Goal: Transaction & Acquisition: Purchase product/service

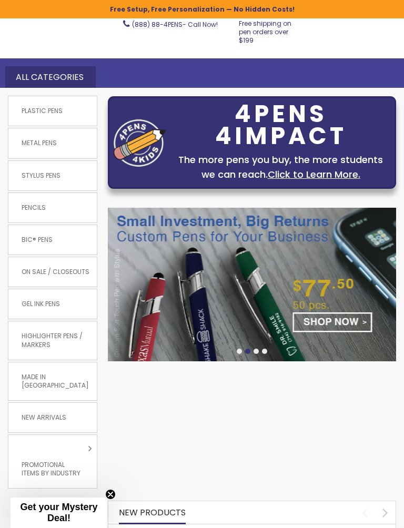
scroll to position [45, 0]
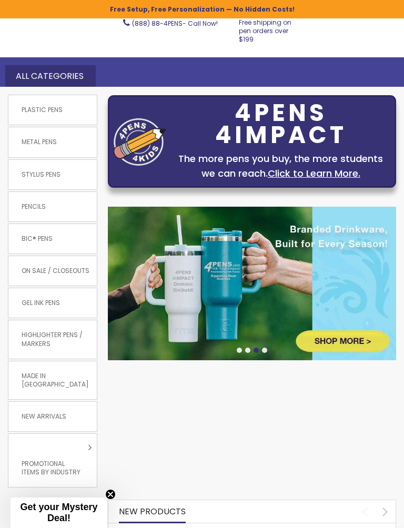
click at [37, 369] on span "Made in [GEOGRAPHIC_DATA]" at bounding box center [56, 379] width 80 height 27
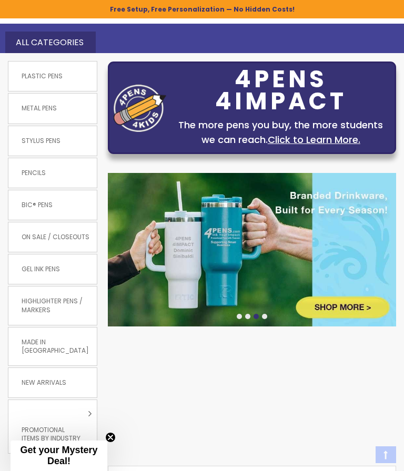
scroll to position [0, 0]
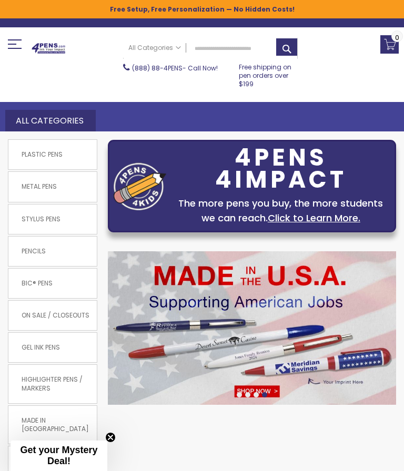
click at [67, 191] on link "Metal Pens" at bounding box center [52, 186] width 88 height 29
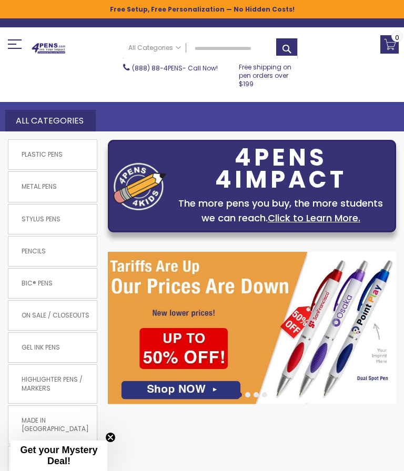
click at [33, 157] on span "Plastic Pens" at bounding box center [42, 154] width 52 height 19
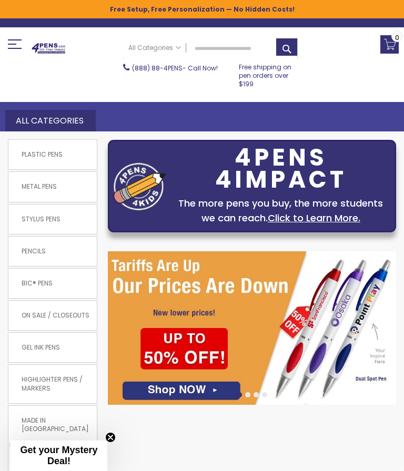
click at [73, 155] on link "Plastic Pens" at bounding box center [52, 154] width 88 height 29
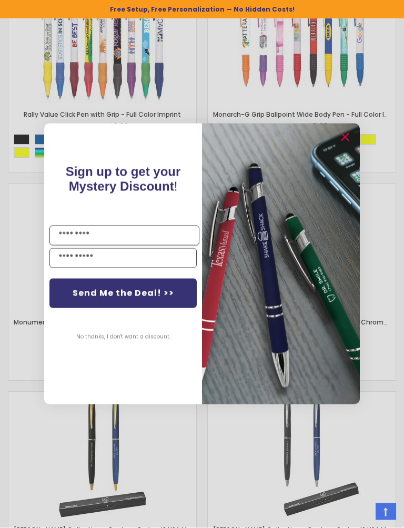
scroll to position [1136, 0]
click at [113, 337] on button "No thanks, I don't want a discount." at bounding box center [123, 337] width 105 height 26
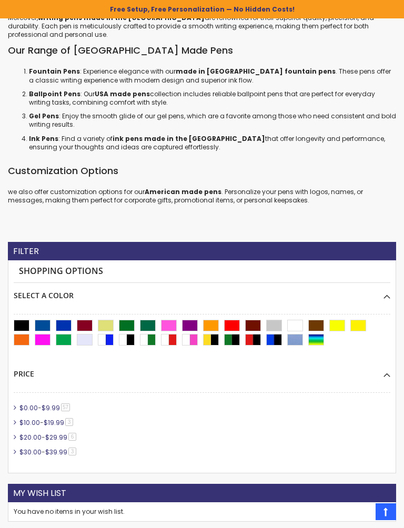
scroll to position [7195, 0]
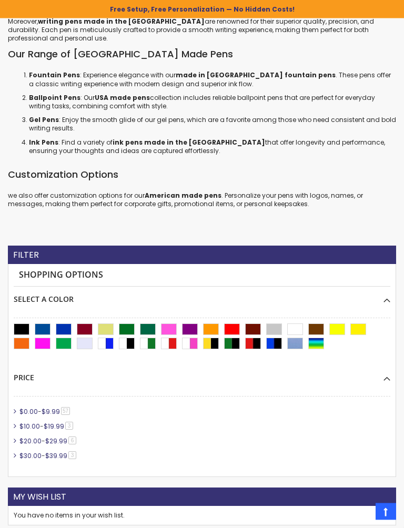
click at [344, 407] on li "$0.00 - $9.99 57 item" at bounding box center [202, 411] width 376 height 9
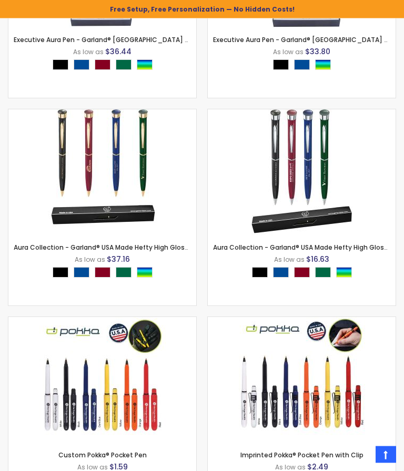
scroll to position [2242, 0]
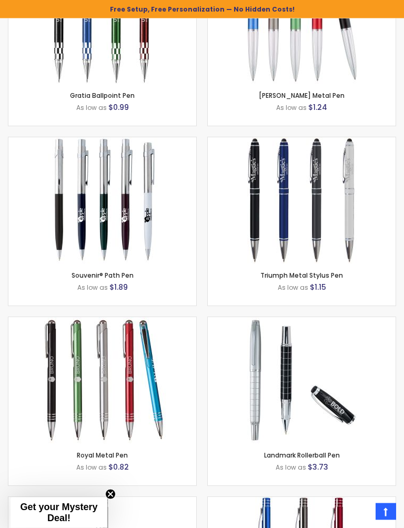
scroll to position [4288, 0]
click at [133, 385] on img at bounding box center [102, 380] width 126 height 126
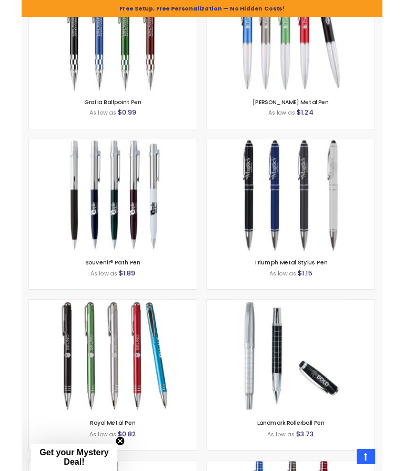
scroll to position [4322, 0]
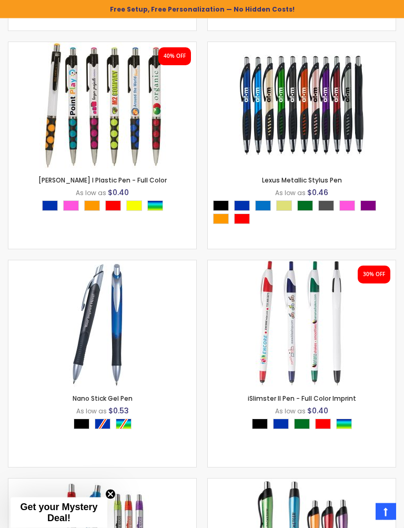
scroll to position [7663, 0]
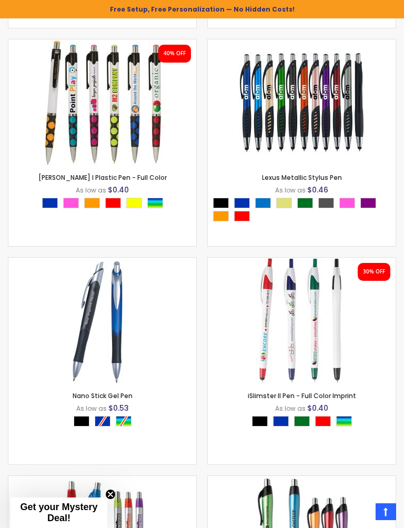
click at [98, 335] on img at bounding box center [102, 321] width 126 height 126
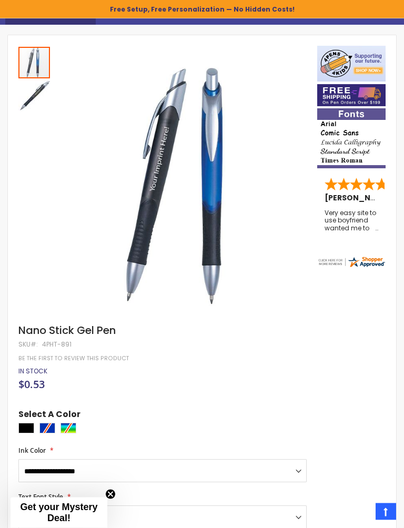
scroll to position [109, 0]
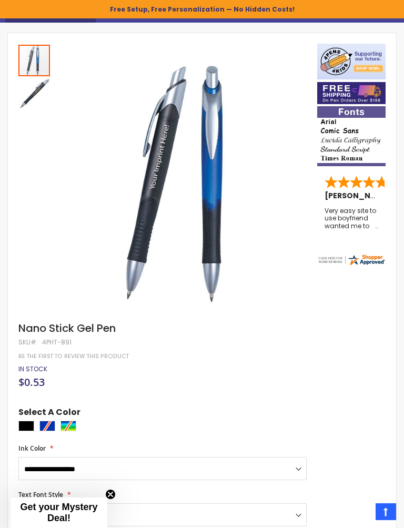
click at [56, 424] on div at bounding box center [164, 427] width 293 height 13
click at [53, 429] on div at bounding box center [164, 427] width 293 height 13
click at [76, 426] on div at bounding box center [164, 427] width 293 height 13
click at [30, 427] on div "Black" at bounding box center [26, 426] width 16 height 11
type input "****"
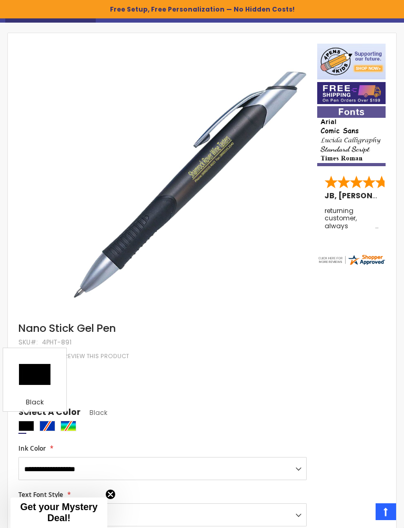
click at [56, 425] on div at bounding box center [164, 427] width 293 height 13
click at [54, 425] on div at bounding box center [164, 427] width 293 height 13
click at [51, 426] on div at bounding box center [164, 427] width 293 height 13
click at [54, 425] on div at bounding box center [164, 427] width 293 height 13
click at [49, 425] on div at bounding box center [164, 427] width 293 height 13
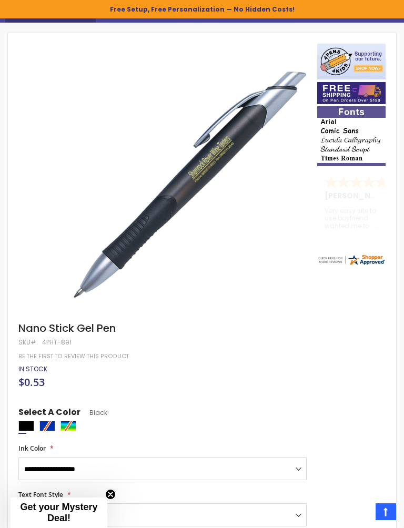
click at [53, 424] on div at bounding box center [164, 427] width 293 height 13
click at [306, 469] on select "**********" at bounding box center [162, 468] width 288 height 23
select select "****"
click at [51, 424] on div at bounding box center [164, 427] width 293 height 13
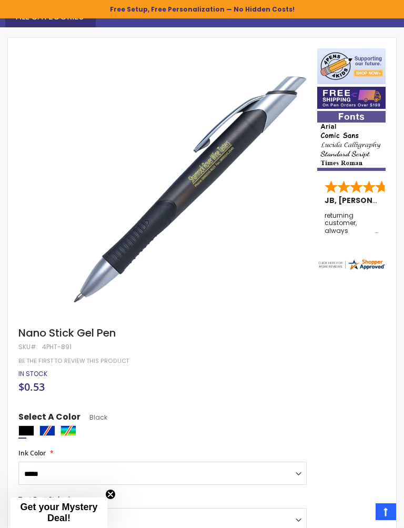
scroll to position [104, 0]
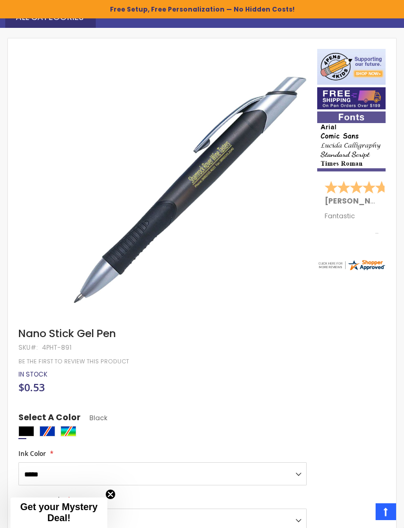
click at [78, 431] on div at bounding box center [164, 432] width 293 height 13
click at [78, 430] on div at bounding box center [164, 432] width 293 height 13
click at [77, 431] on div at bounding box center [164, 432] width 293 height 13
click at [78, 436] on div at bounding box center [164, 432] width 293 height 13
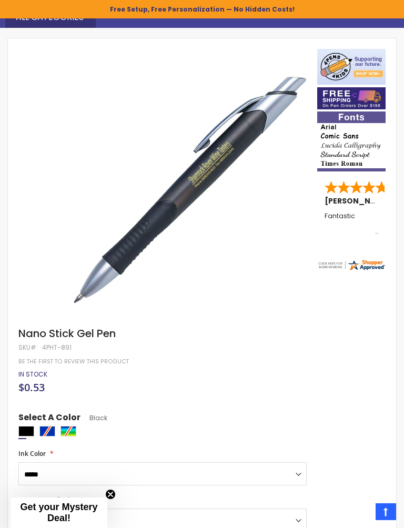
click at [54, 427] on div at bounding box center [164, 432] width 293 height 13
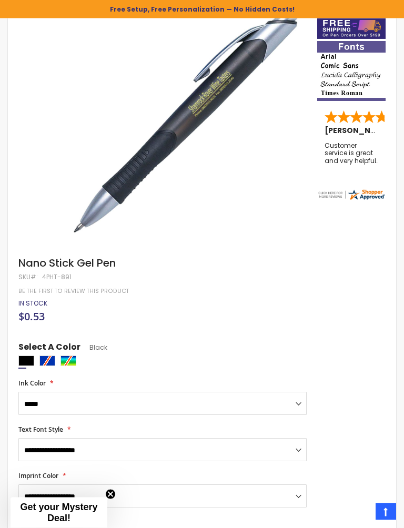
scroll to position [176, 0]
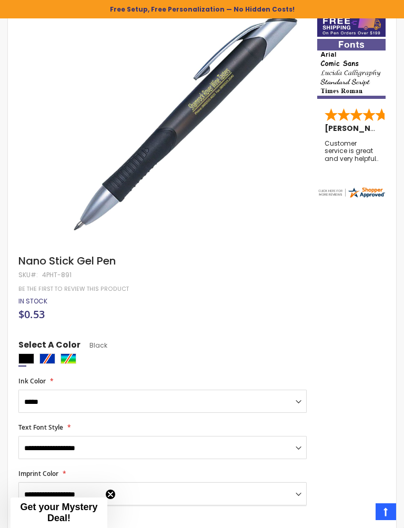
click at [117, 471] on select "**********" at bounding box center [162, 493] width 288 height 23
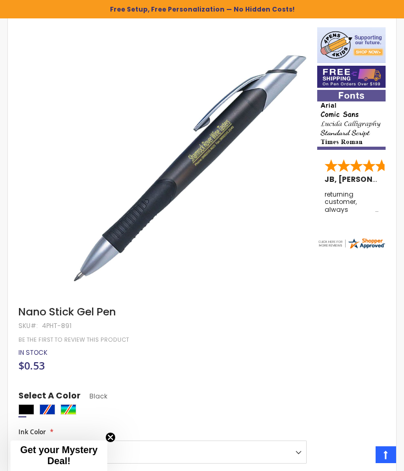
scroll to position [124, 0]
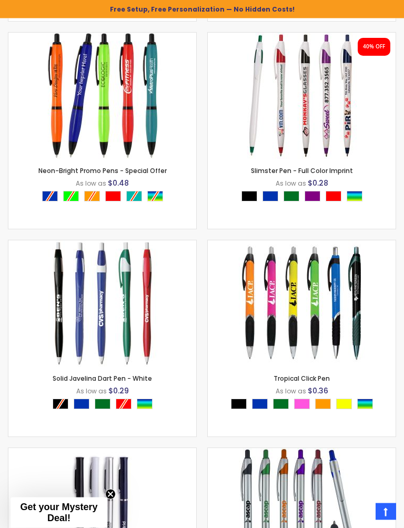
scroll to position [3576, 0]
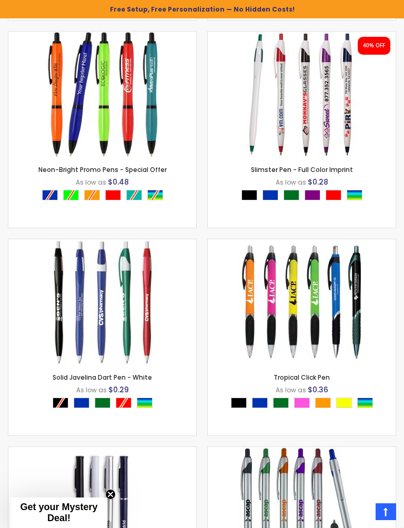
click at [44, 199] on div "Select A Color" at bounding box center [105, 196] width 126 height 13
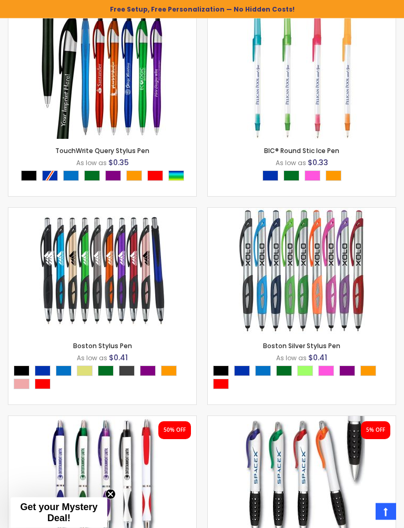
scroll to position [6046, 0]
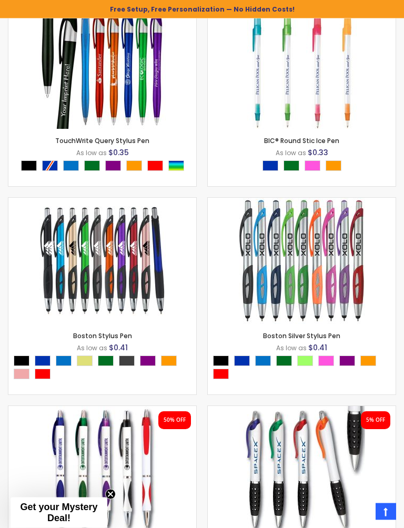
click at [311, 295] on img at bounding box center [302, 261] width 126 height 126
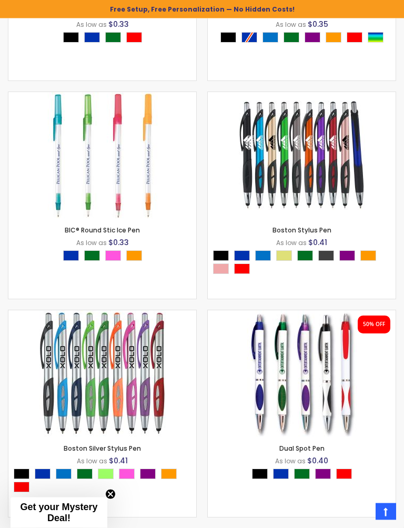
scroll to position [6301, 0]
click at [324, 182] on img at bounding box center [302, 155] width 126 height 126
click at [116, 468] on div "Select A Color" at bounding box center [105, 481] width 182 height 26
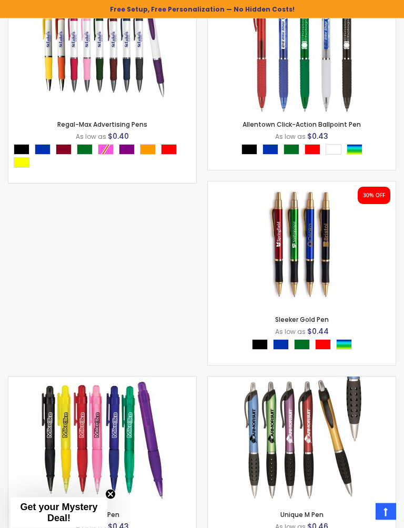
scroll to position [8934, 0]
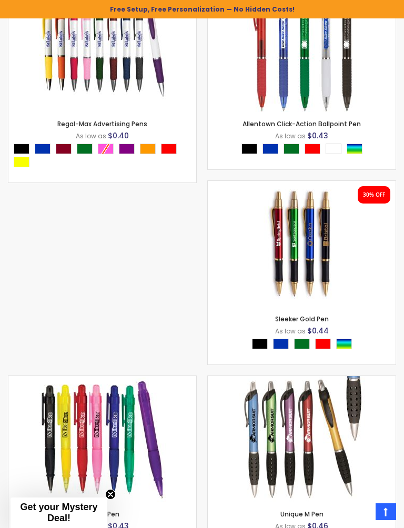
click at [312, 264] on img at bounding box center [302, 244] width 126 height 126
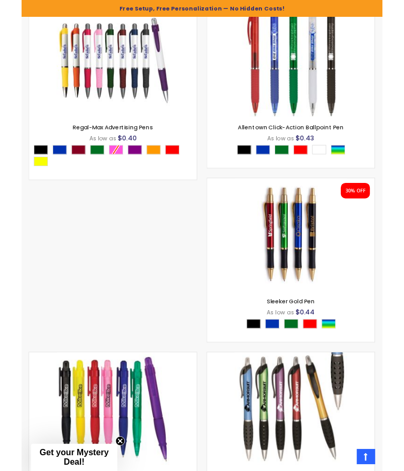
scroll to position [8968, 0]
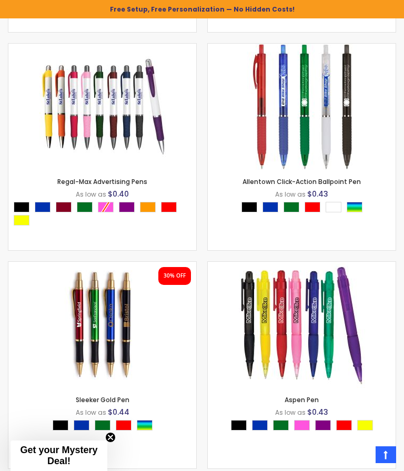
click at [88, 126] on img at bounding box center [102, 107] width 126 height 126
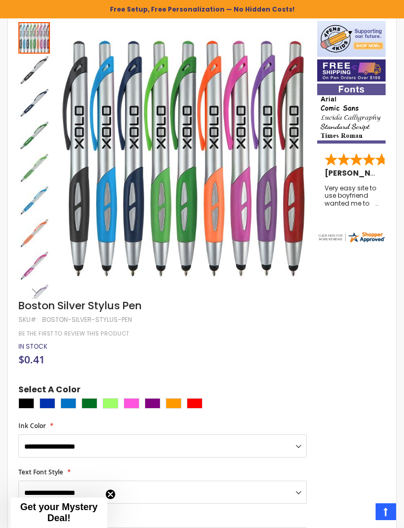
scroll to position [134, 0]
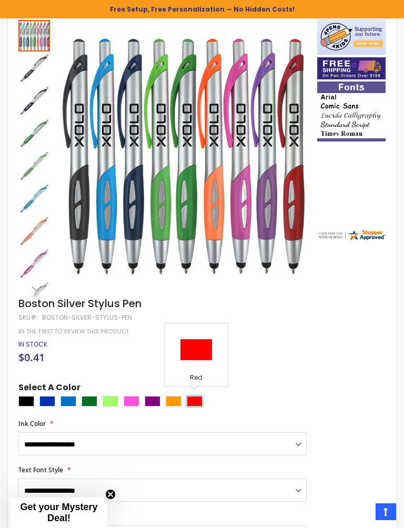
click at [200, 400] on div "Red" at bounding box center [195, 401] width 16 height 11
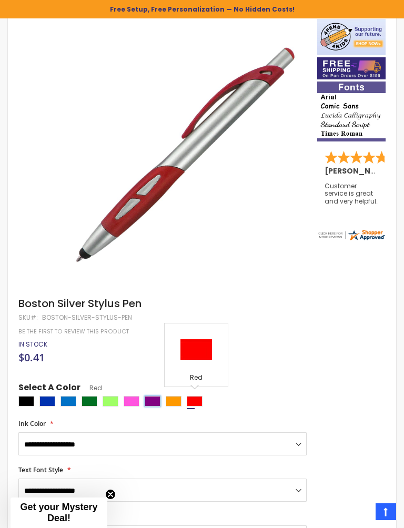
click at [156, 400] on div "Purple" at bounding box center [153, 401] width 16 height 11
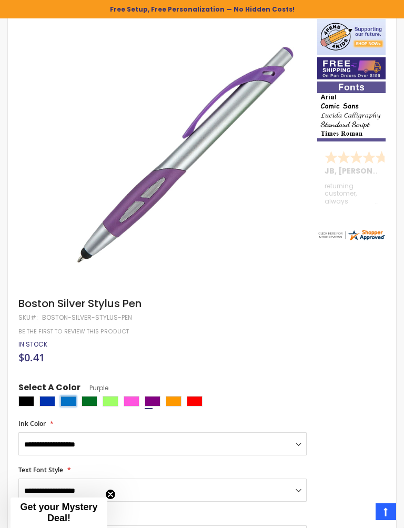
click at [74, 402] on div "Blue Light" at bounding box center [68, 401] width 16 height 11
type input "****"
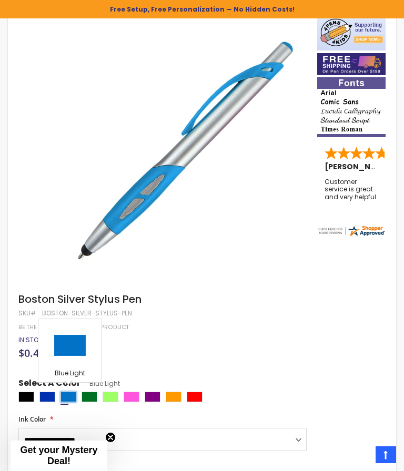
scroll to position [136, 0]
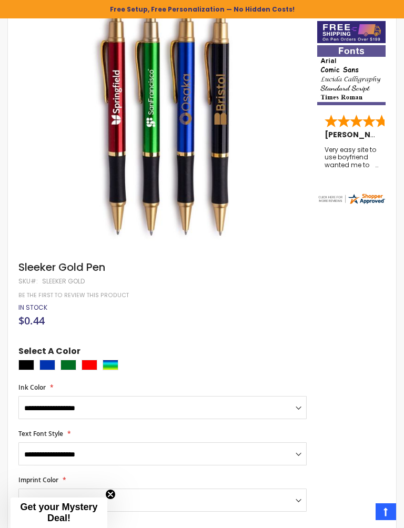
scroll to position [174, 0]
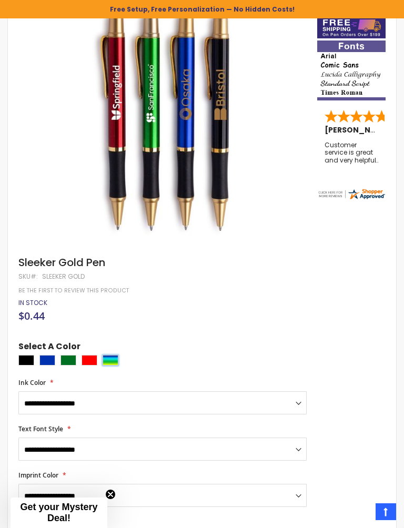
click at [118, 362] on div "Assorted" at bounding box center [111, 360] width 16 height 11
type input "****"
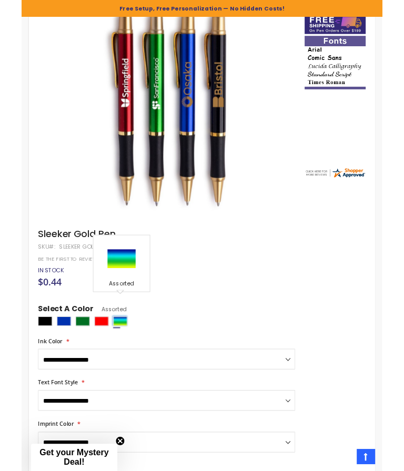
scroll to position [0, 0]
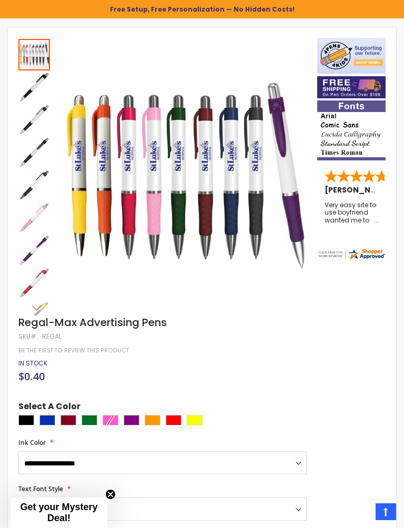
scroll to position [120, 0]
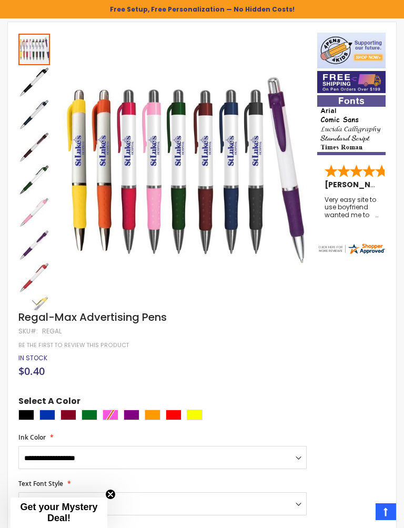
click at [117, 419] on div at bounding box center [164, 416] width 293 height 13
click at [119, 414] on div at bounding box center [164, 416] width 293 height 13
click at [115, 416] on div at bounding box center [164, 416] width 293 height 13
click at [137, 414] on div "Purple" at bounding box center [132, 415] width 16 height 11
type input "****"
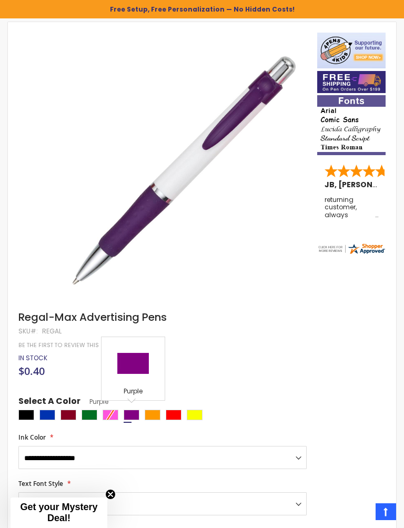
click at [21, 471] on span "Get your Mystery Deal!" at bounding box center [58, 513] width 77 height 22
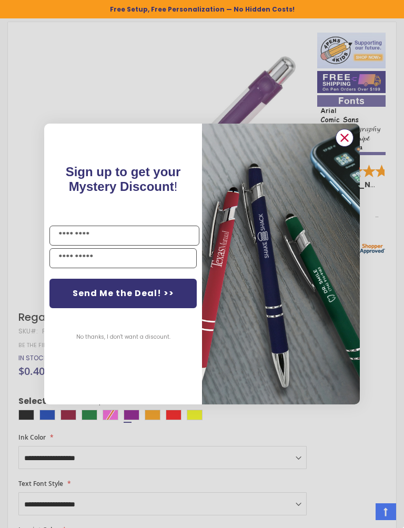
click at [346, 136] on icon "Close dialog" at bounding box center [344, 138] width 7 height 7
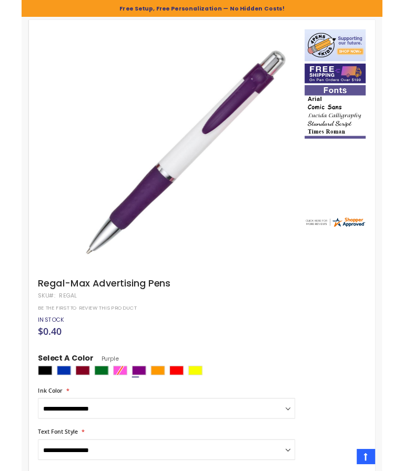
scroll to position [154, 0]
